Goal: Entertainment & Leisure: Consume media (video, audio)

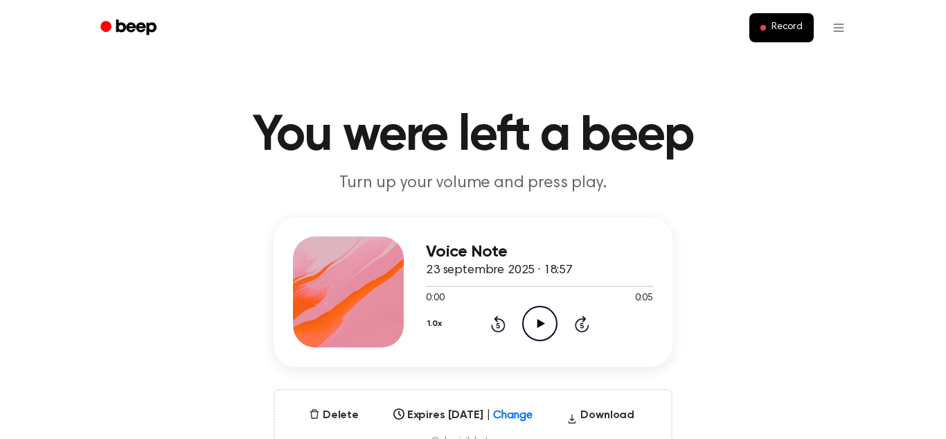
click at [550, 315] on icon "Play Audio" at bounding box center [539, 323] width 35 height 35
click at [529, 323] on icon "Play Audio" at bounding box center [539, 323] width 35 height 35
click at [529, 330] on icon "Play Audio" at bounding box center [539, 323] width 35 height 35
click at [529, 330] on icon "Pause Audio" at bounding box center [539, 323] width 35 height 35
click at [547, 322] on icon "Play Audio" at bounding box center [539, 323] width 35 height 35
